Goal: Navigation & Orientation: Find specific page/section

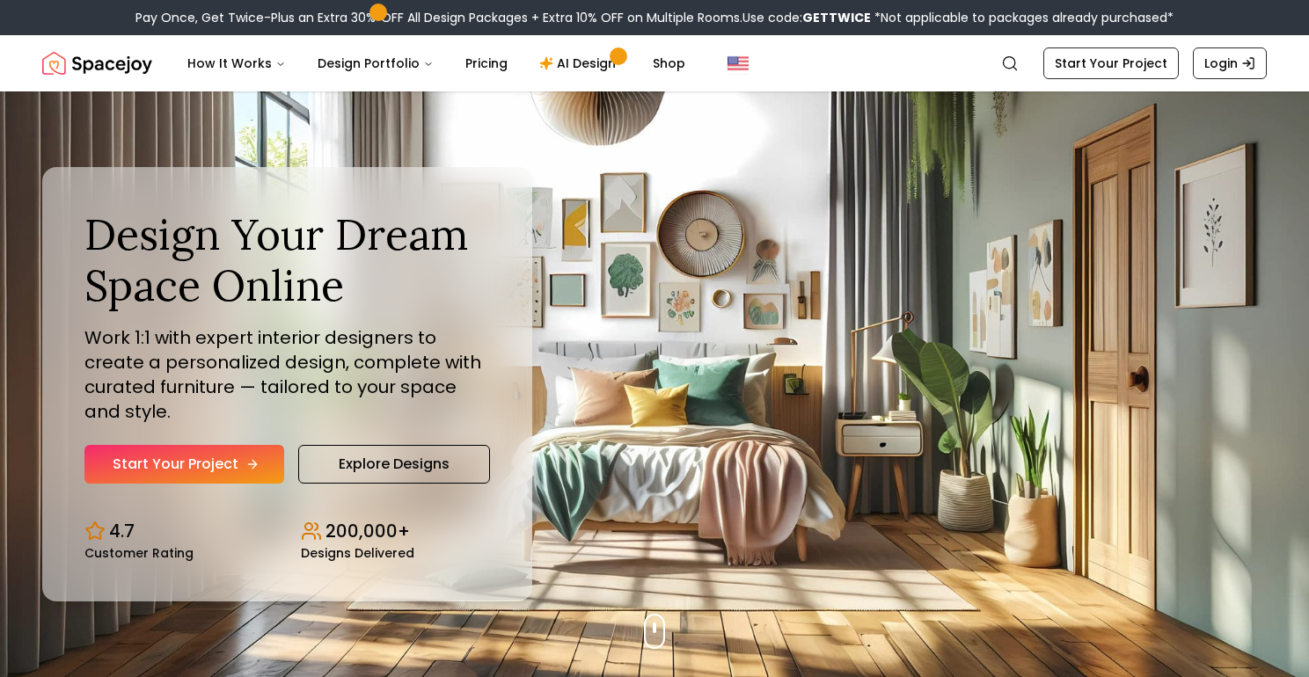
click at [236, 466] on link "Start Your Project" at bounding box center [184, 464] width 200 height 39
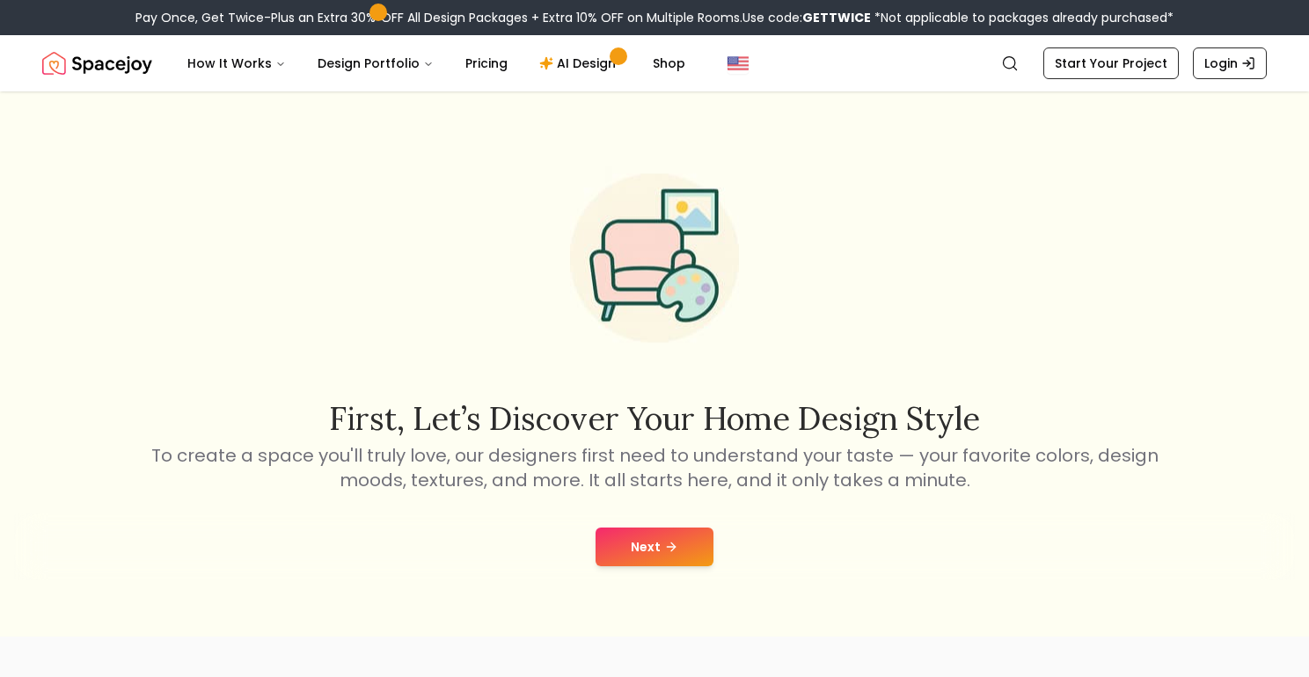
click at [645, 563] on button "Next" at bounding box center [654, 547] width 118 height 39
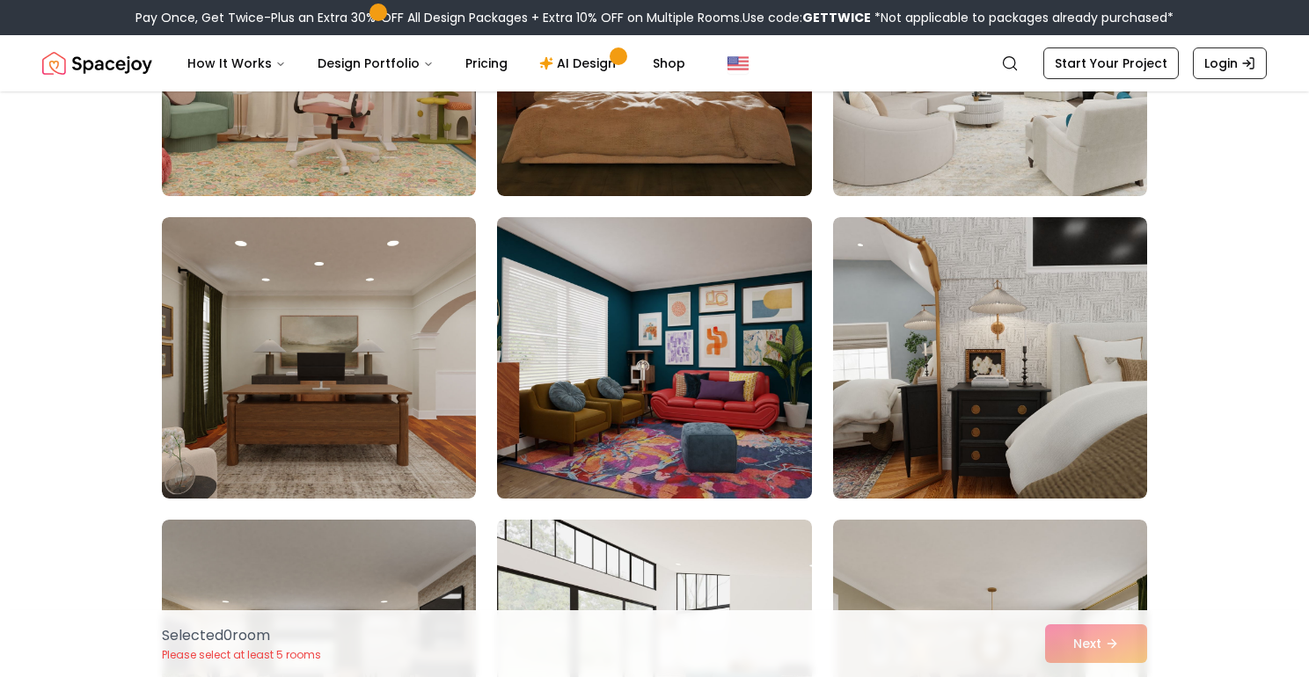
scroll to position [326, 0]
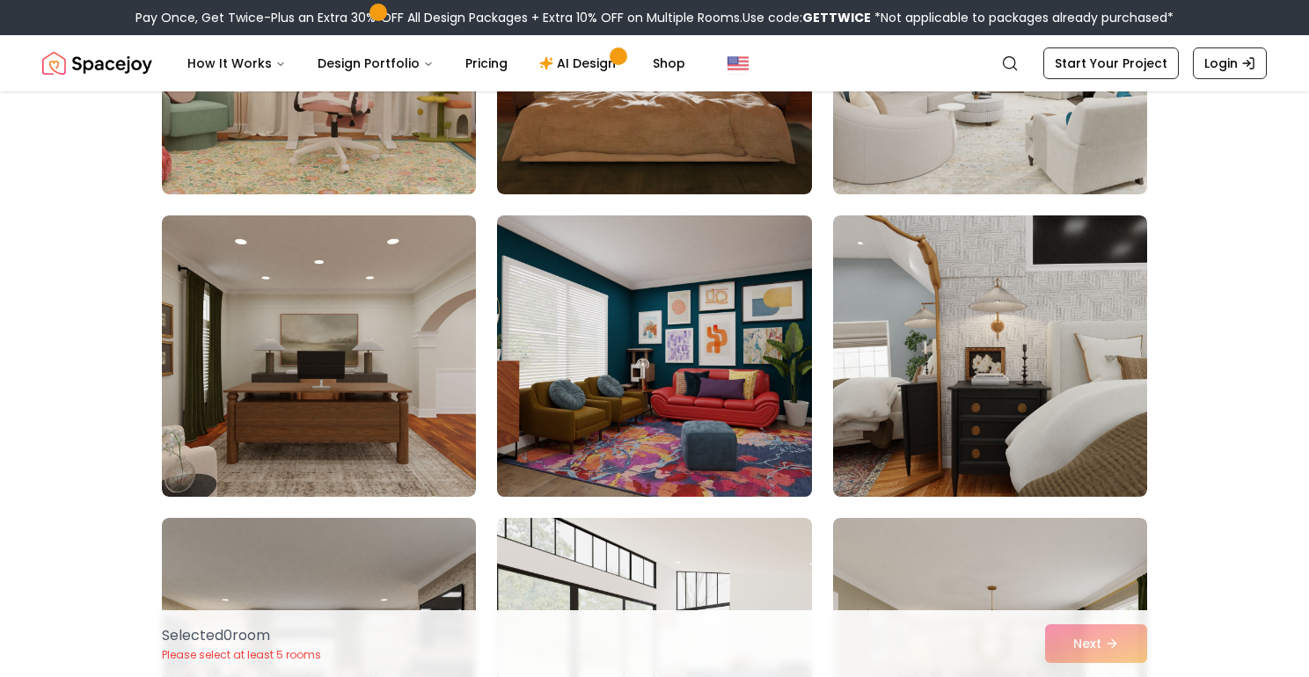
click at [686, 453] on img at bounding box center [654, 355] width 330 height 295
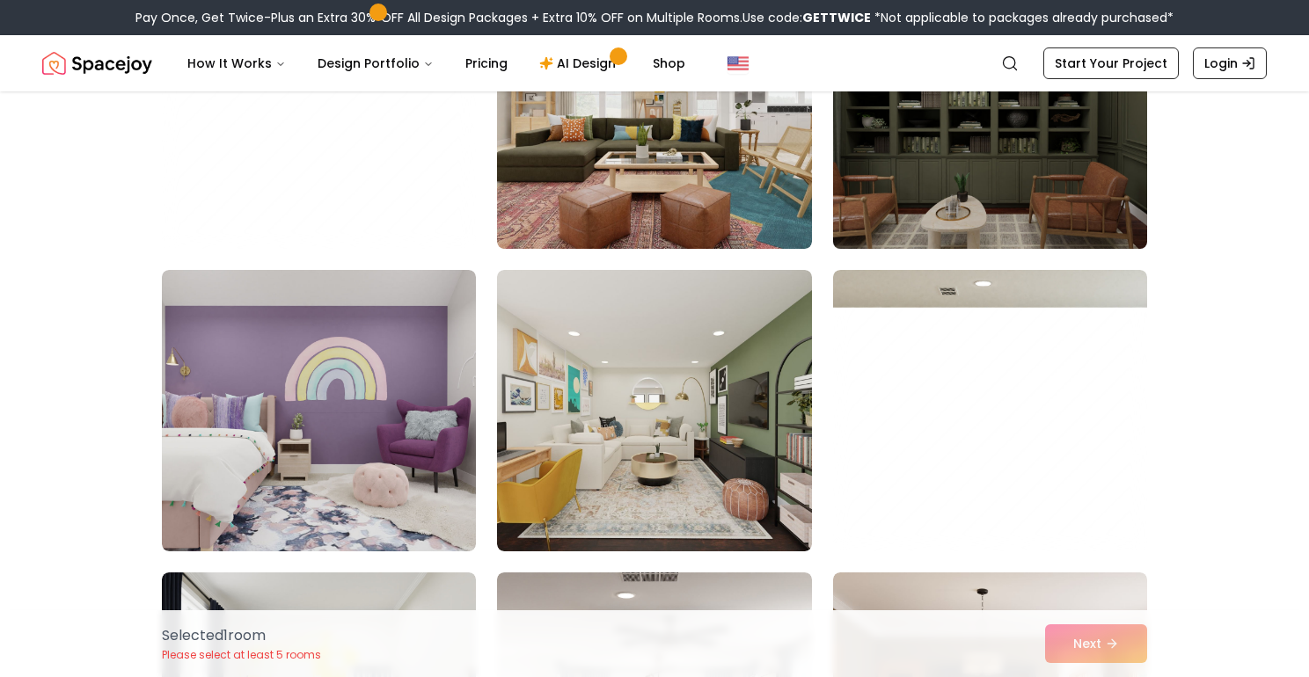
scroll to position [1798, 0]
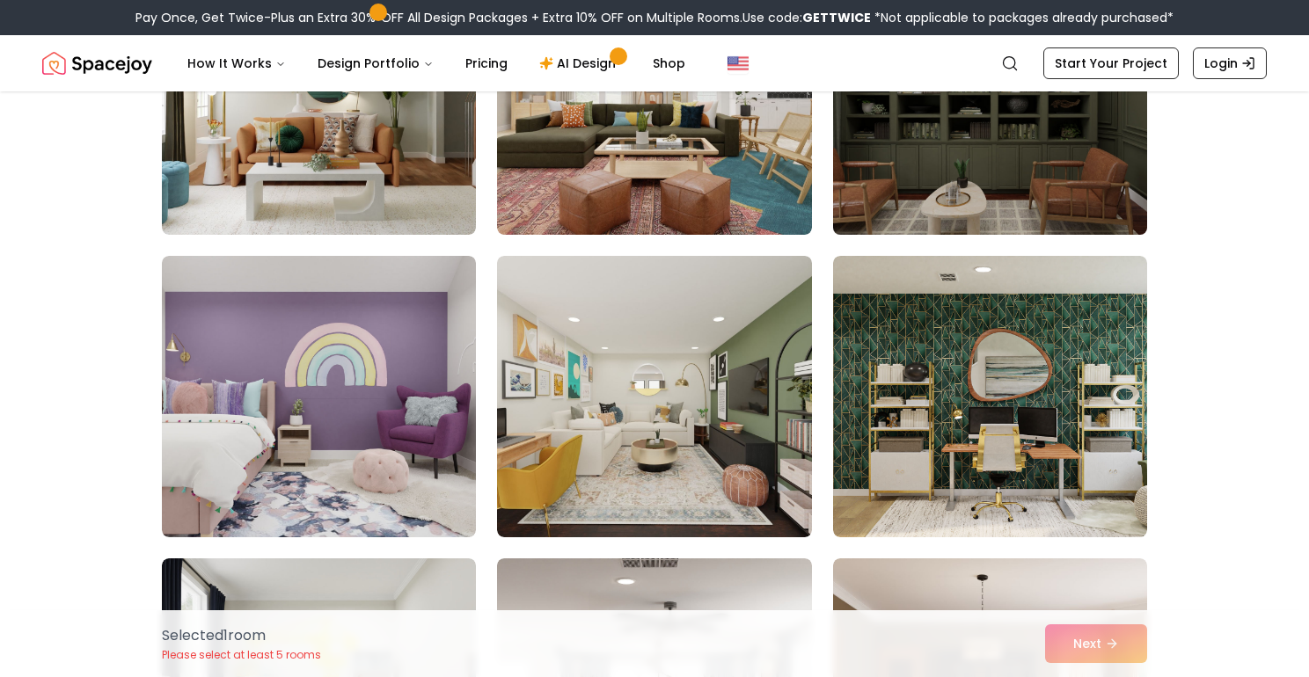
click at [926, 206] on img at bounding box center [990, 93] width 330 height 295
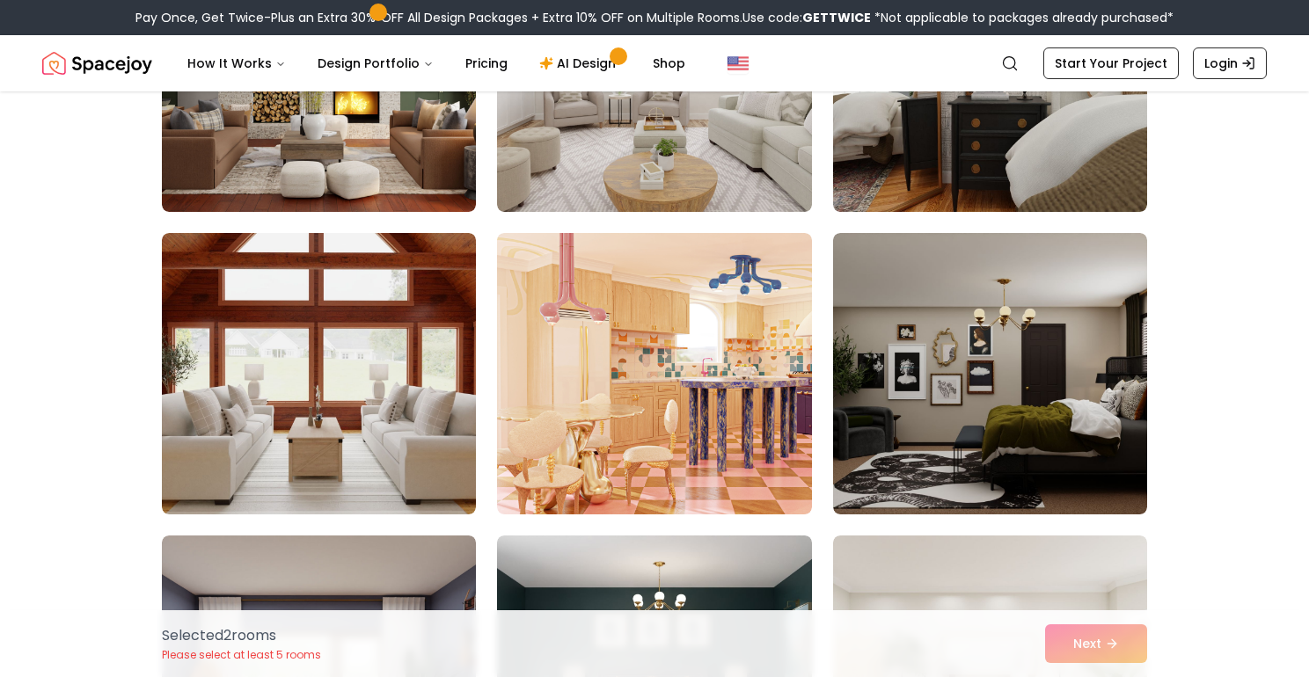
scroll to position [4852, 0]
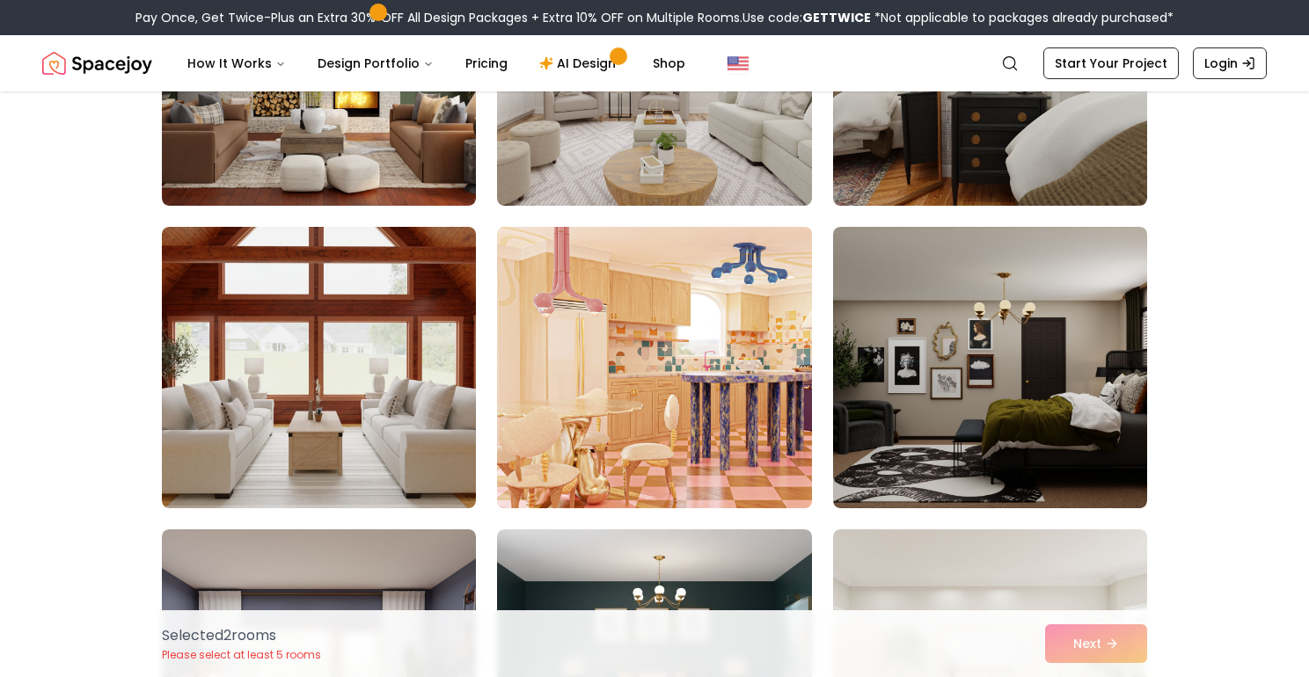
click at [755, 410] on img at bounding box center [654, 367] width 330 height 295
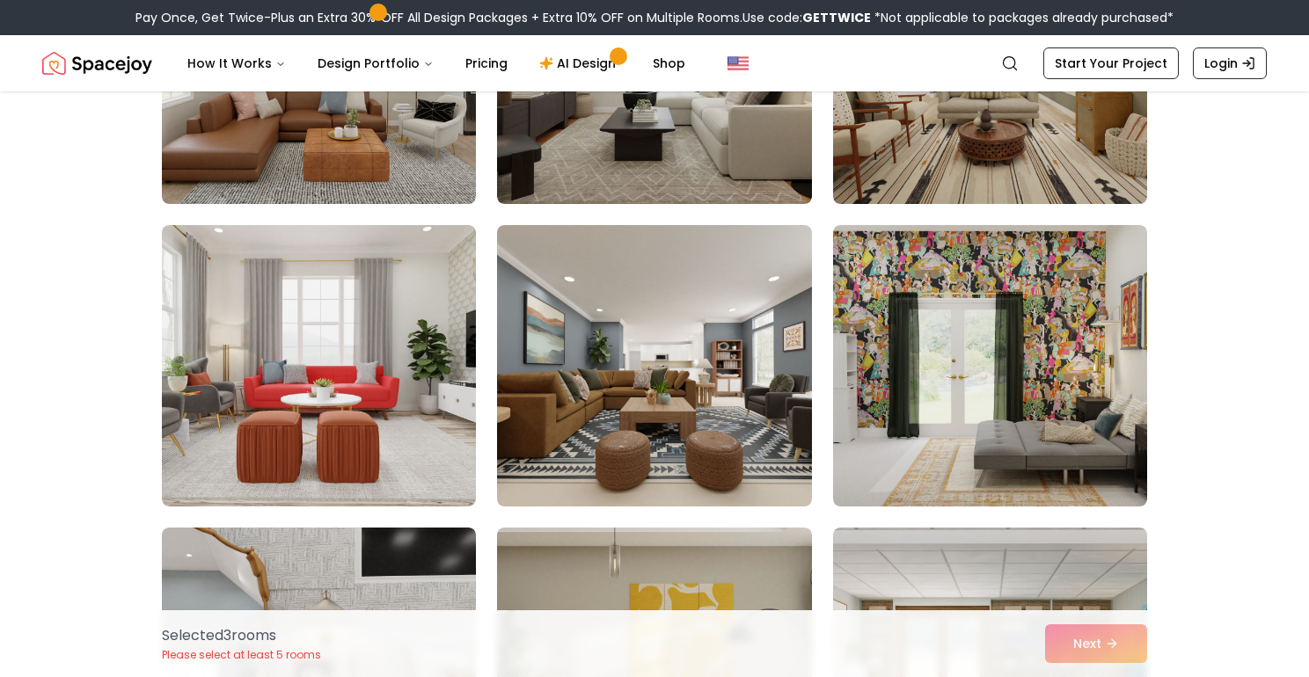
scroll to position [7583, 0]
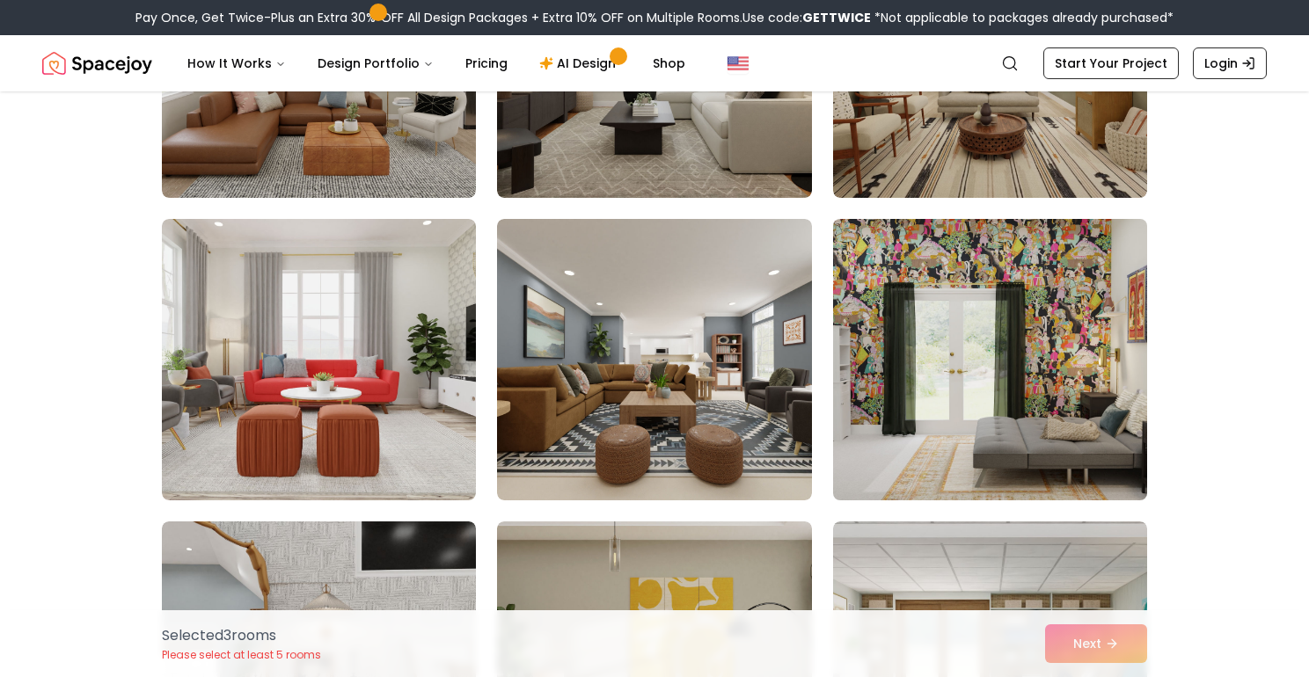
click at [880, 410] on img at bounding box center [990, 359] width 330 height 295
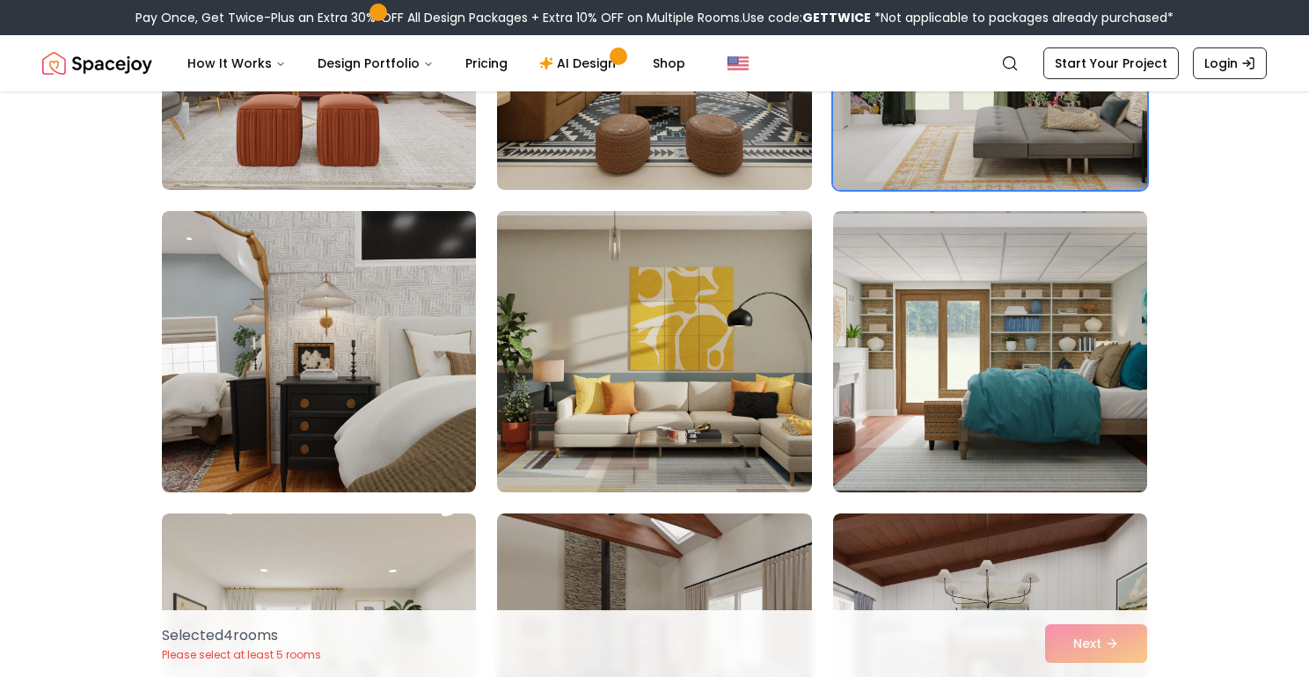
scroll to position [7902, 0]
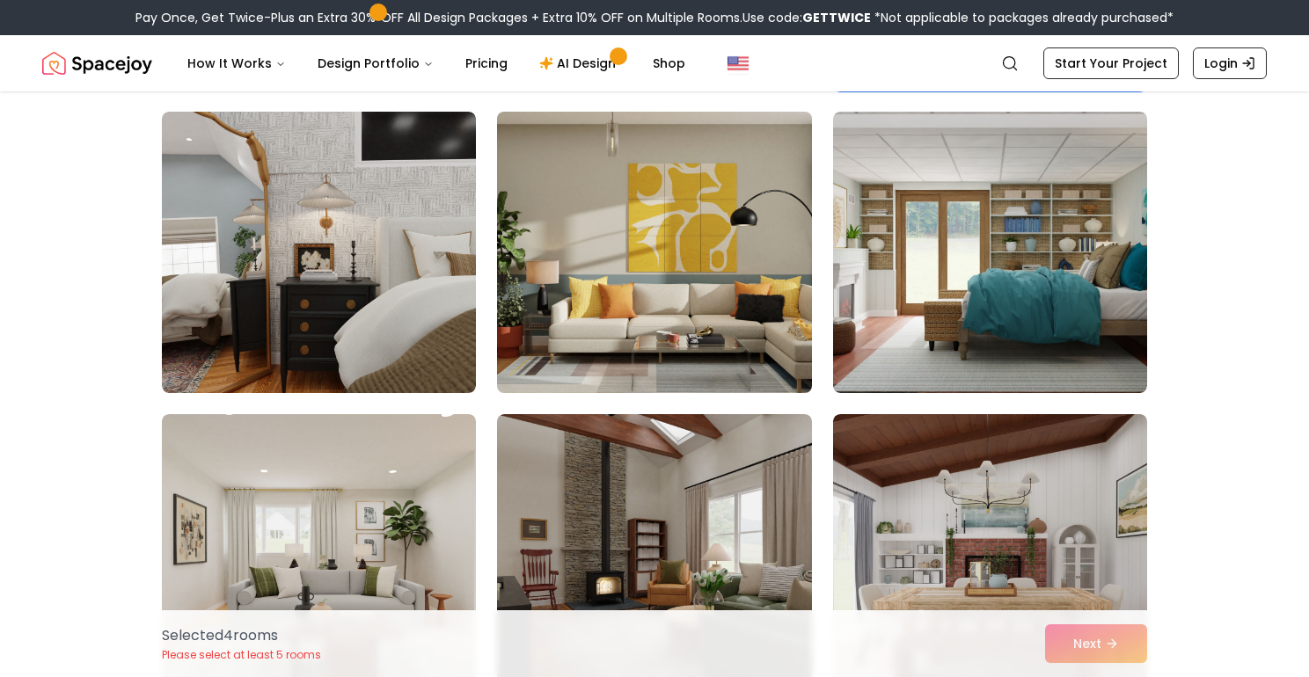
click at [722, 325] on img at bounding box center [654, 252] width 330 height 295
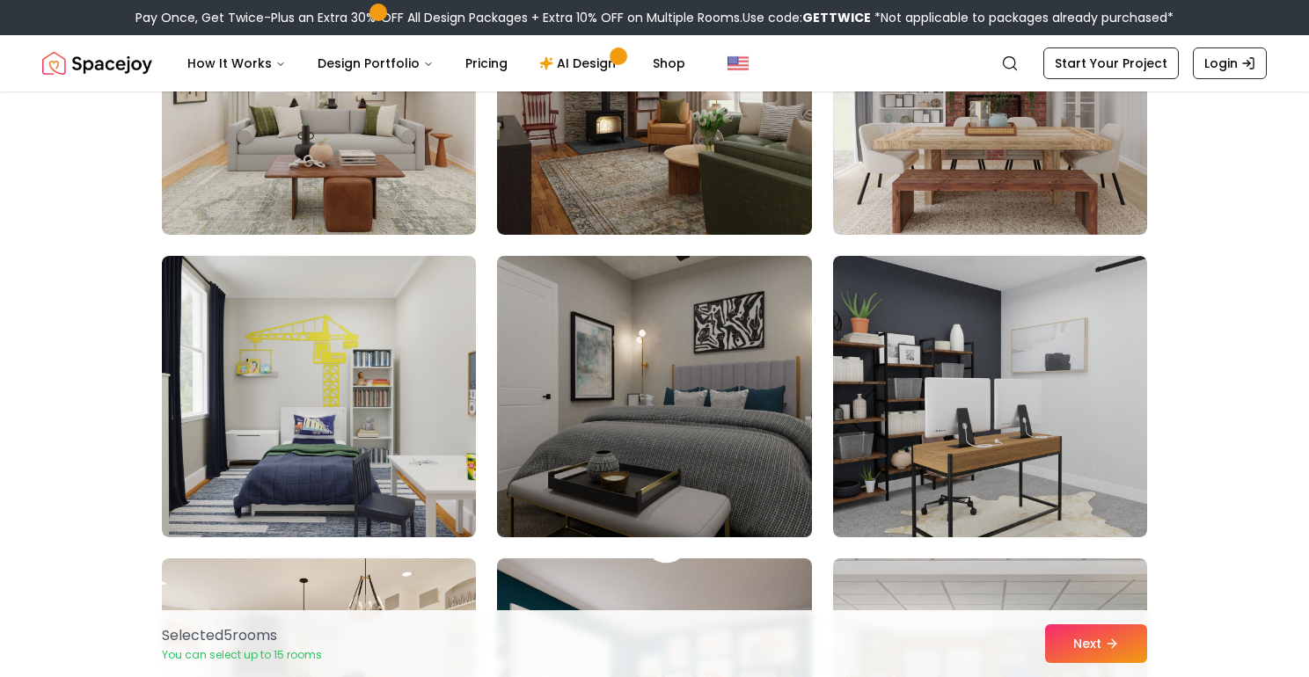
scroll to position [8488, 0]
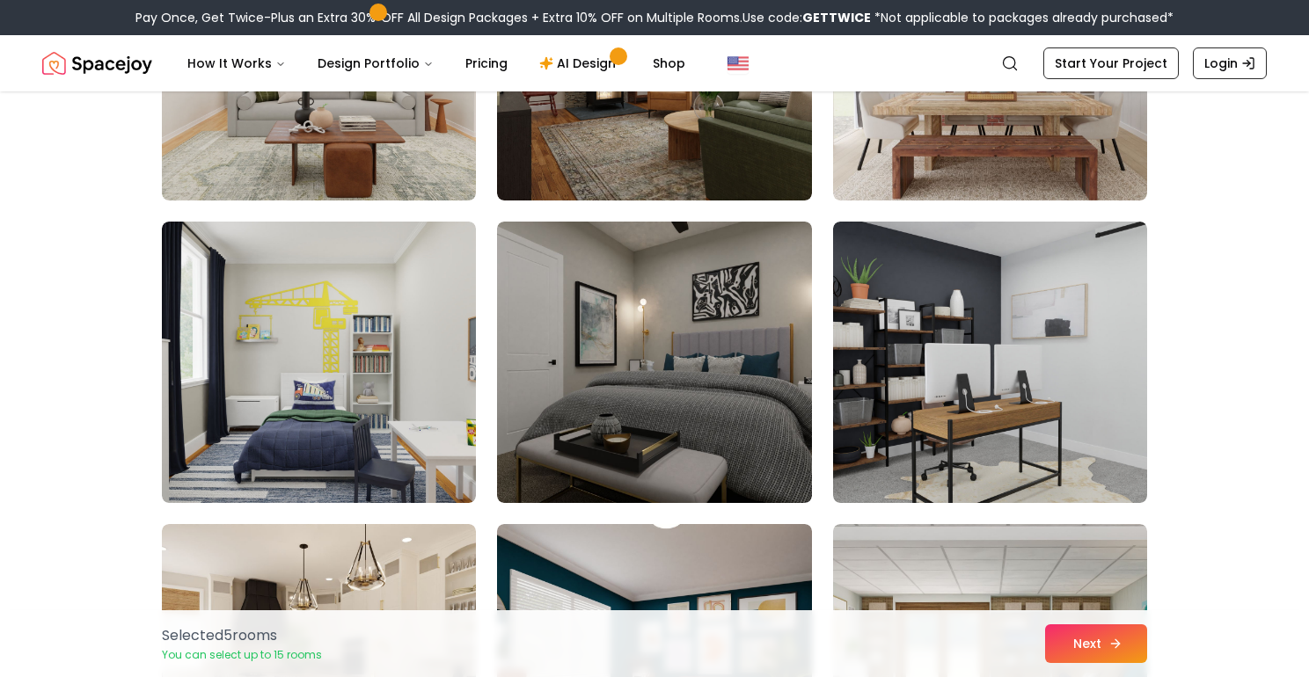
click at [1069, 640] on button "Next" at bounding box center [1096, 643] width 102 height 39
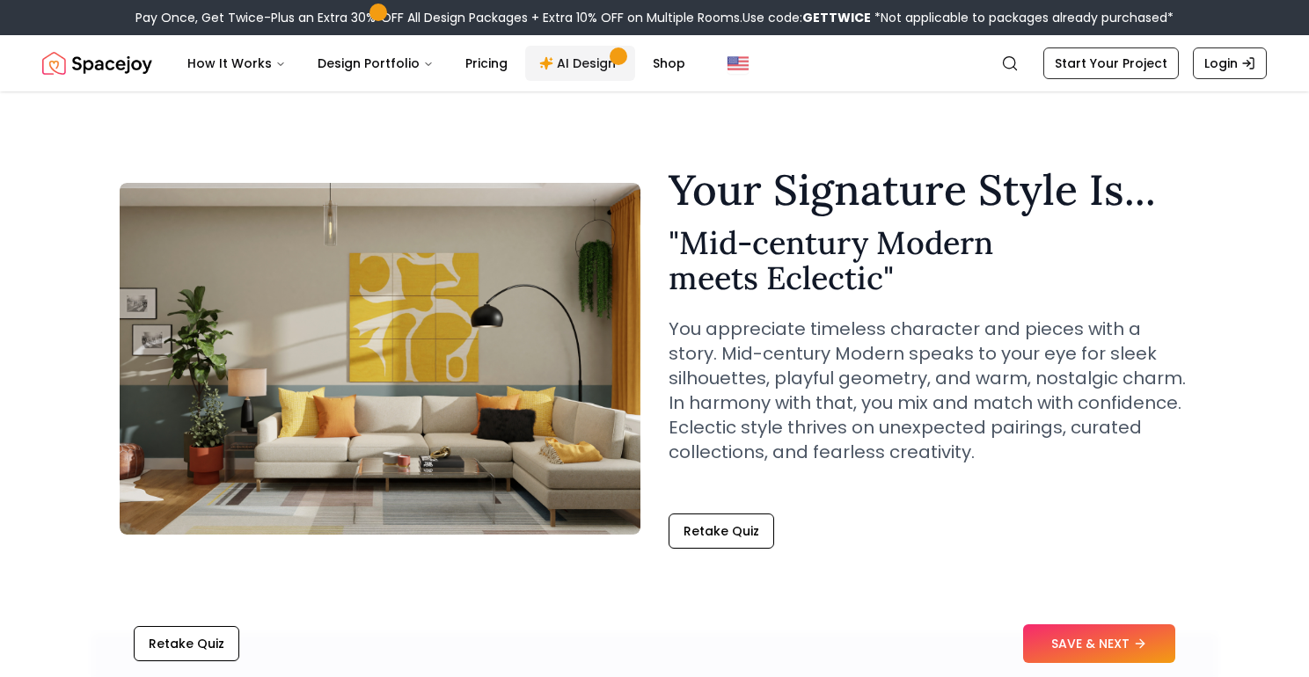
click at [565, 64] on link "AI Design" at bounding box center [580, 63] width 110 height 35
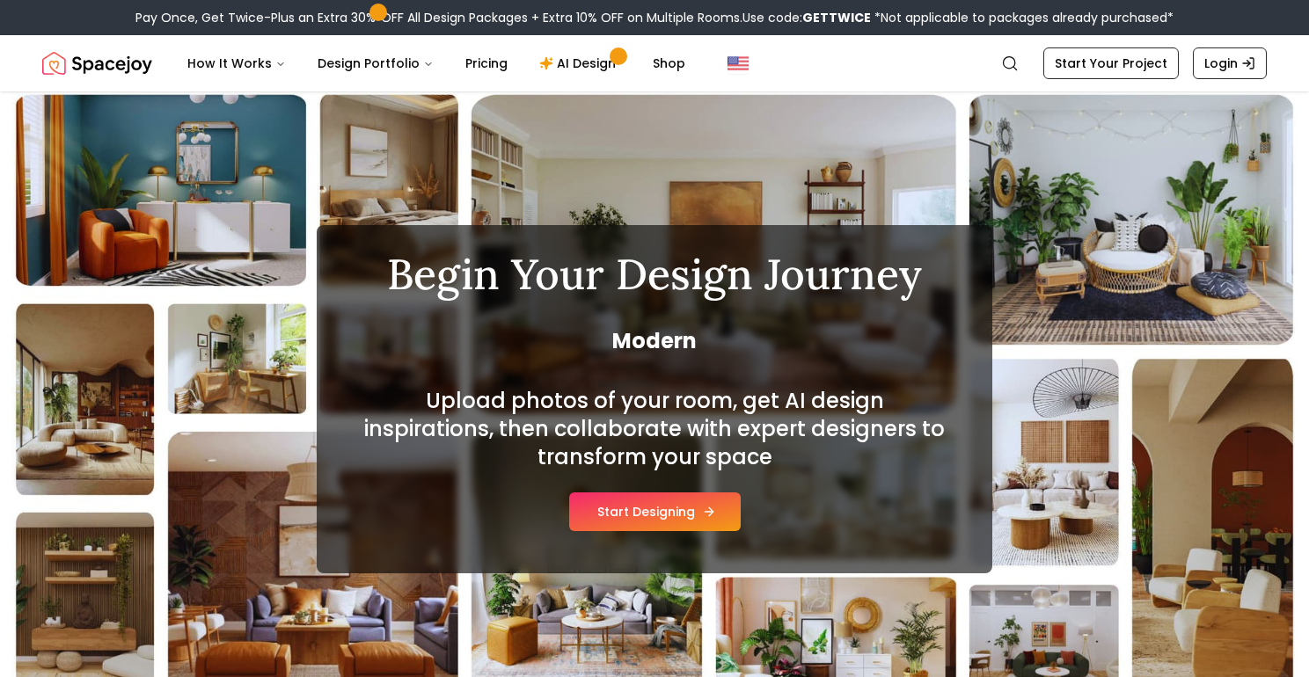
click at [671, 497] on button "Start Designing" at bounding box center [654, 511] width 171 height 39
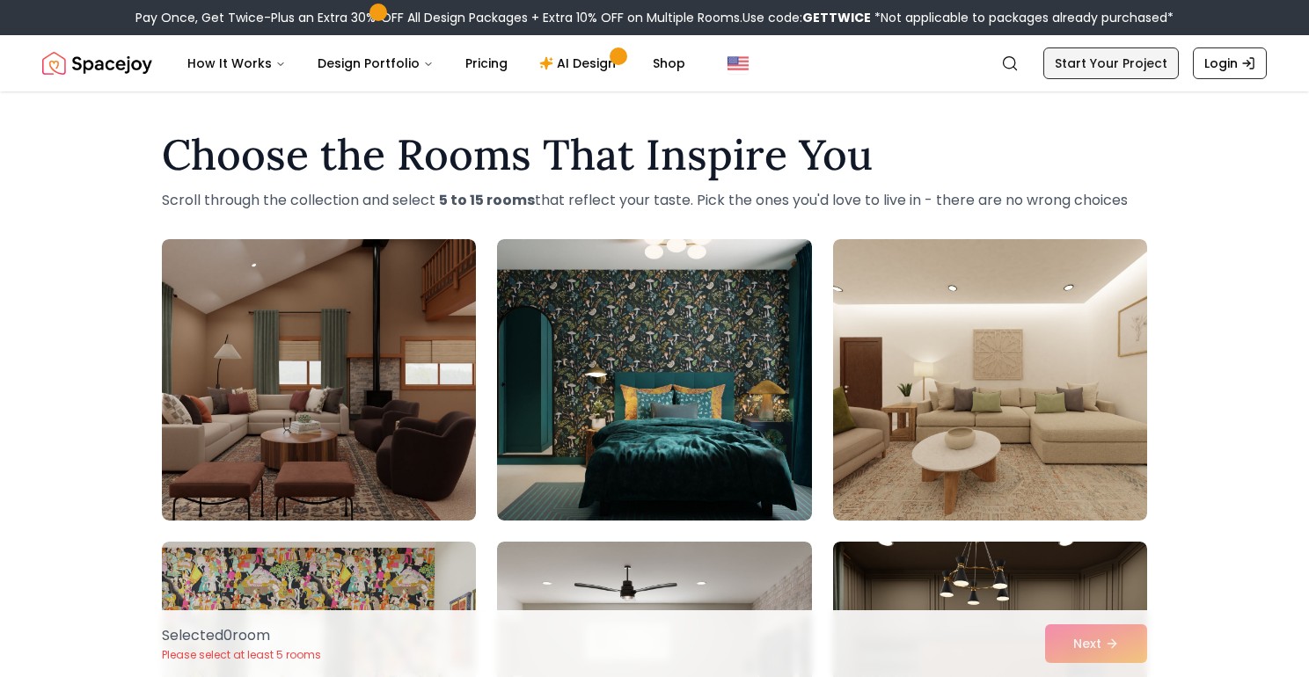
click at [1118, 62] on link "Start Your Project" at bounding box center [1110, 63] width 135 height 32
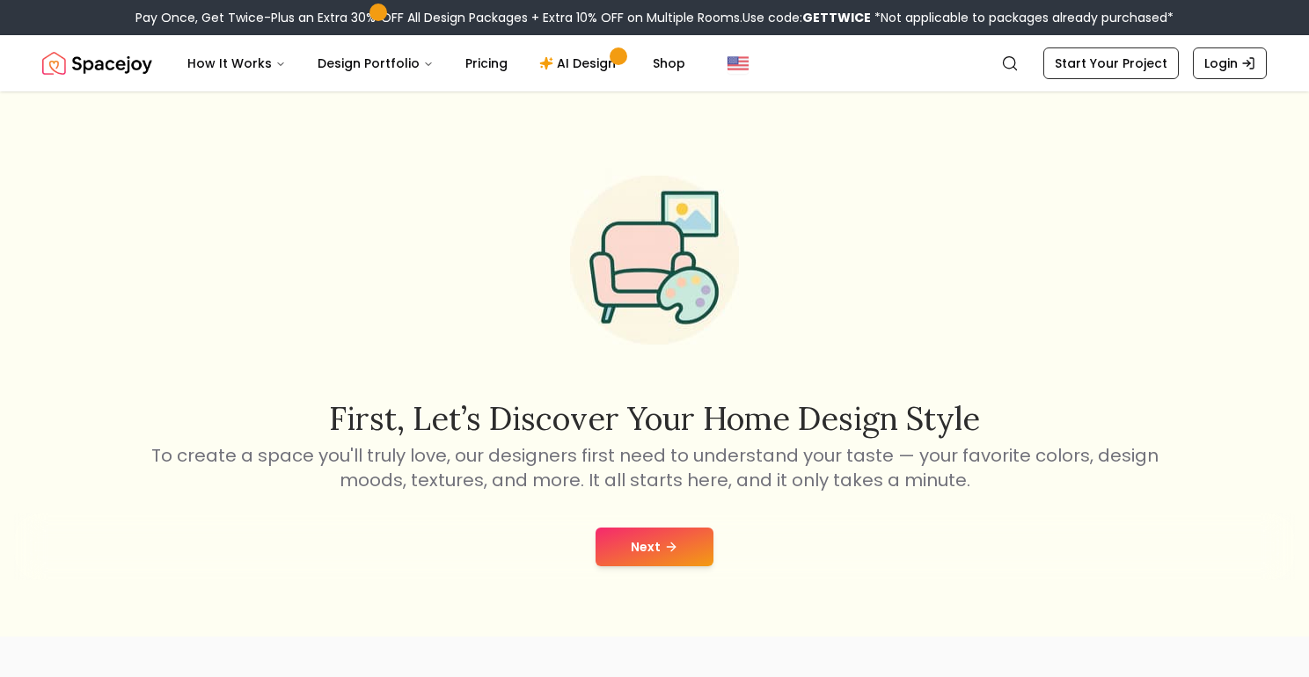
click at [680, 542] on button "Next" at bounding box center [654, 547] width 118 height 39
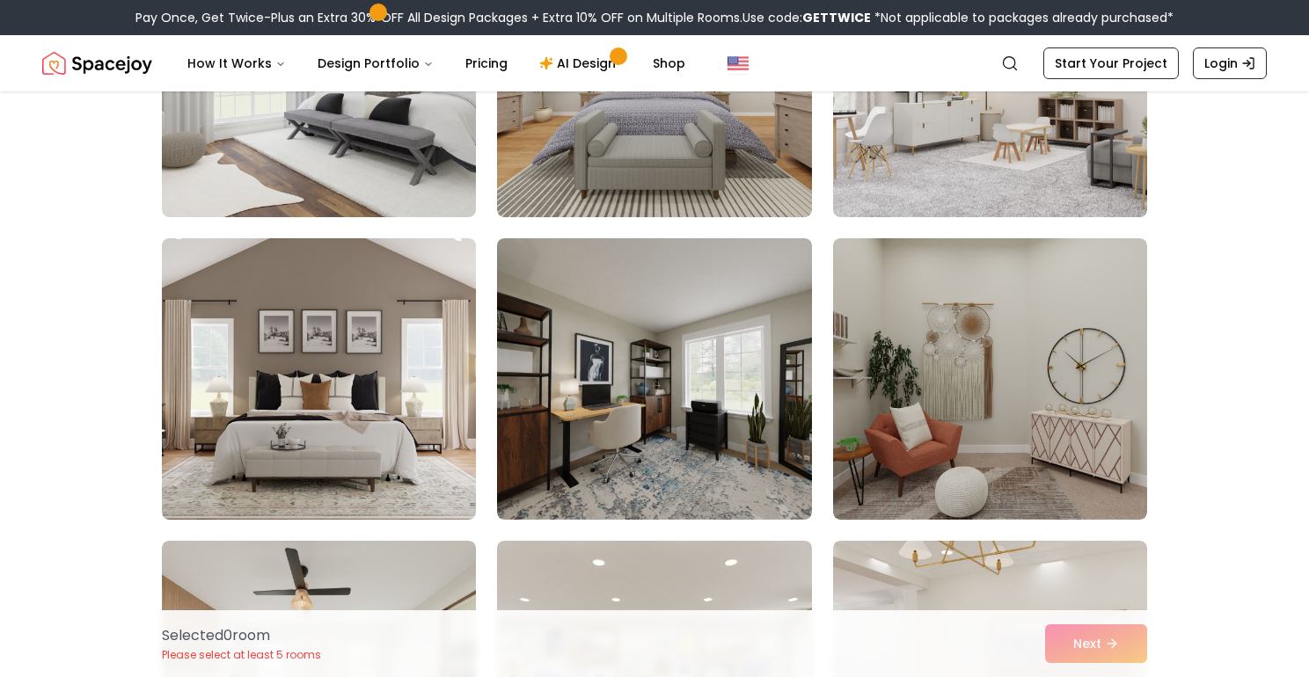
scroll to position [6492, 0]
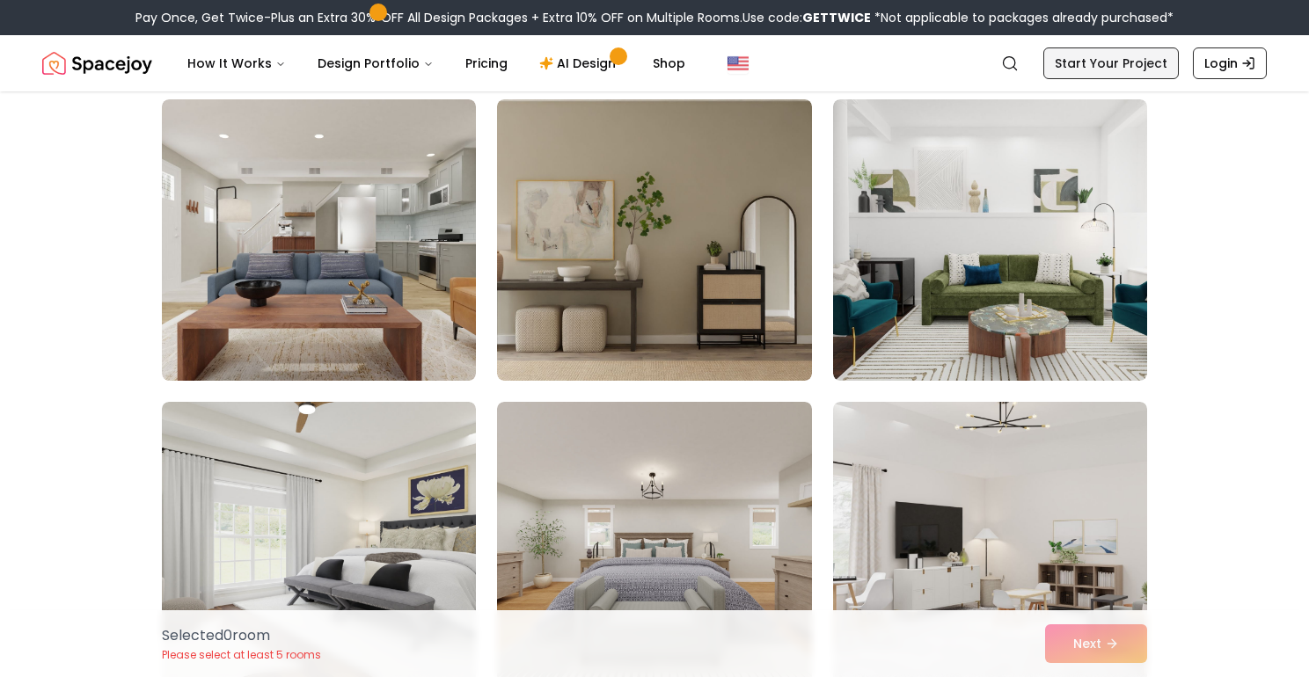
click at [1075, 74] on link "Start Your Project" at bounding box center [1110, 63] width 135 height 32
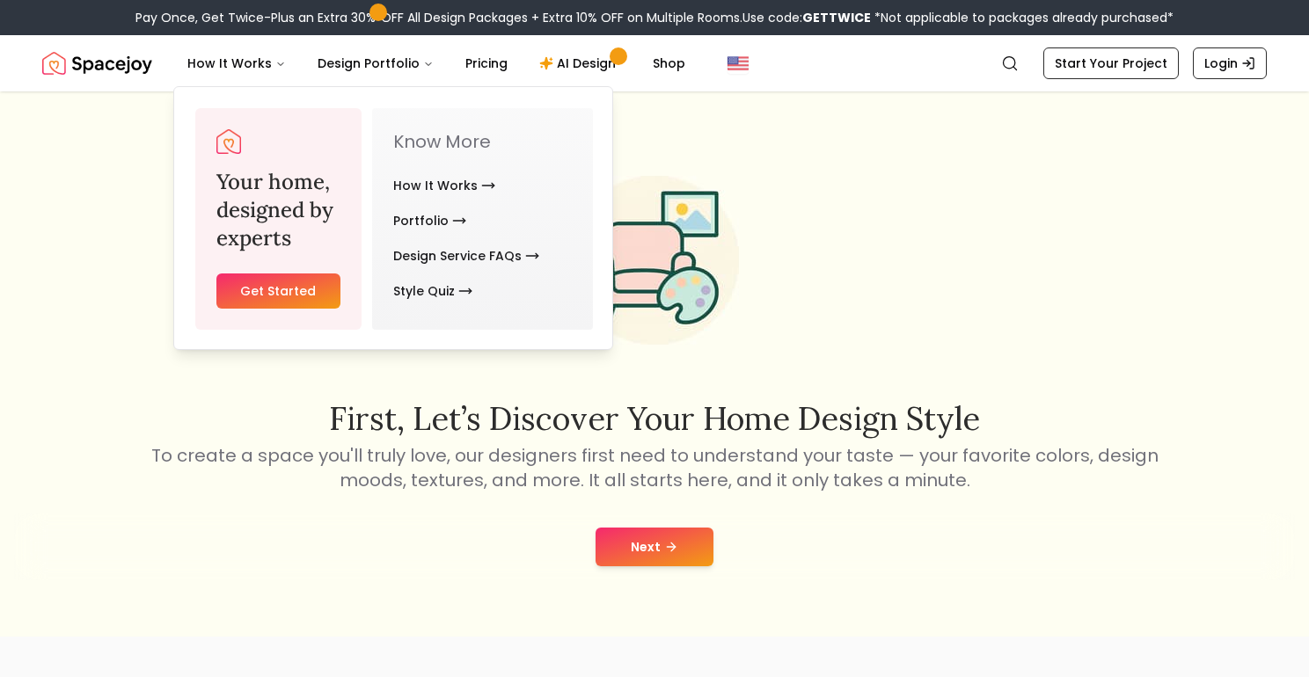
click at [149, 71] on img "Spacejoy" at bounding box center [97, 63] width 110 height 35
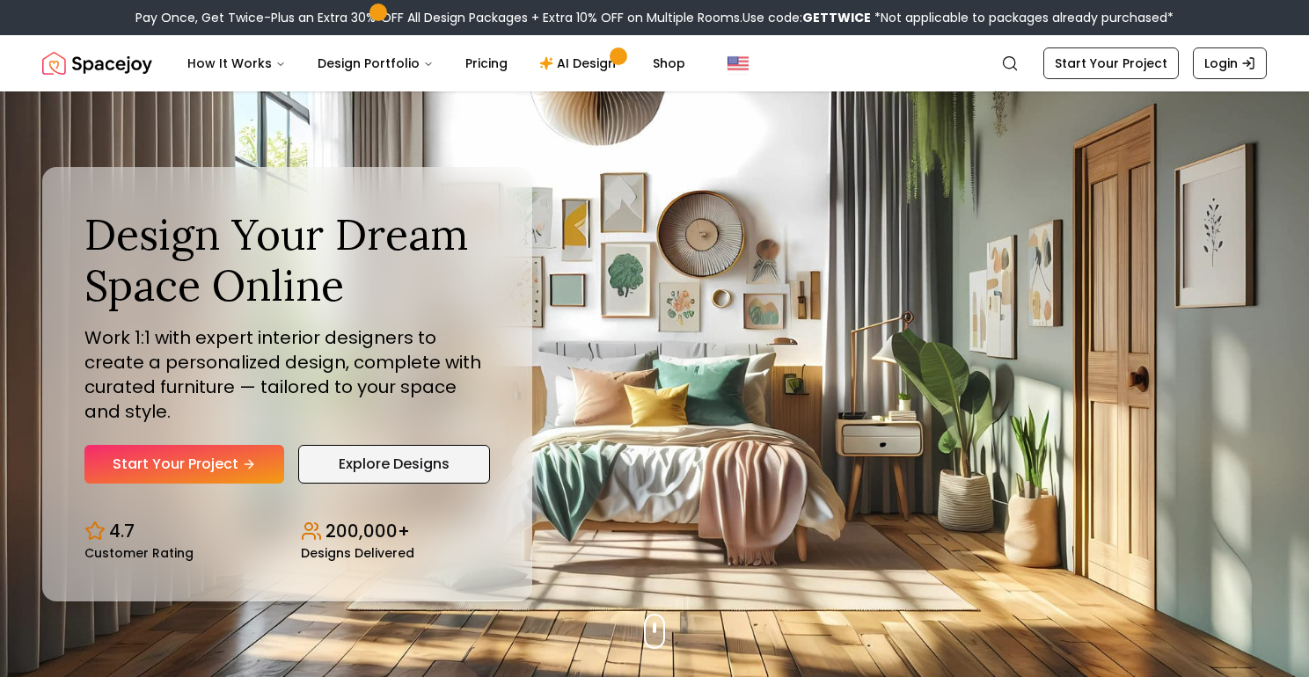
click at [399, 471] on link "Explore Designs" at bounding box center [394, 464] width 192 height 39
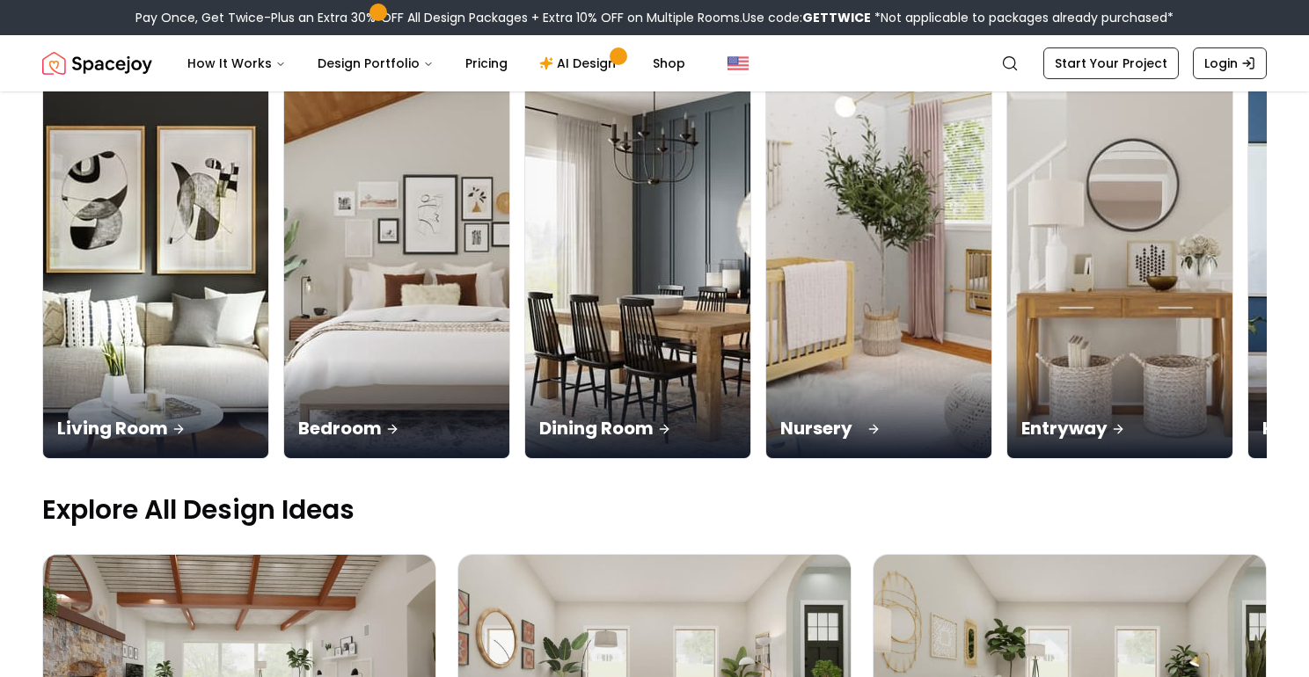
scroll to position [199, 0]
